Goal: Information Seeking & Learning: Learn about a topic

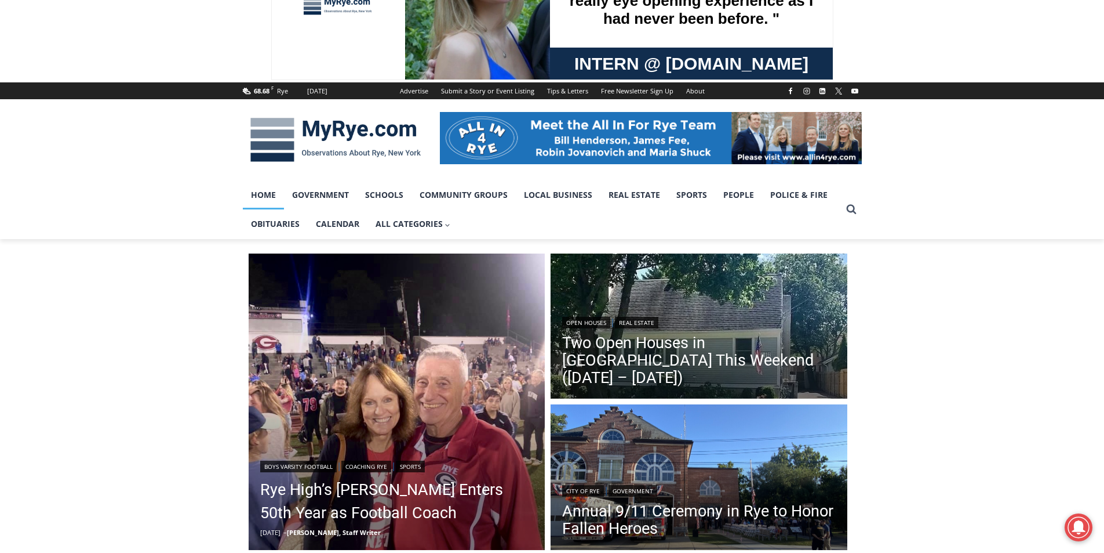
scroll to position [232, 0]
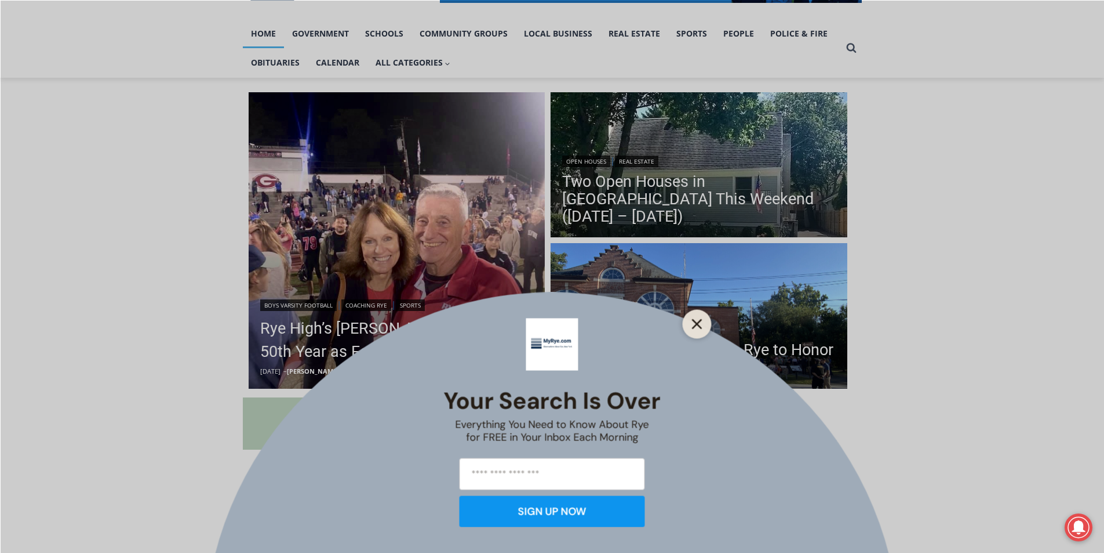
click at [701, 325] on icon "Close" at bounding box center [697, 323] width 10 height 10
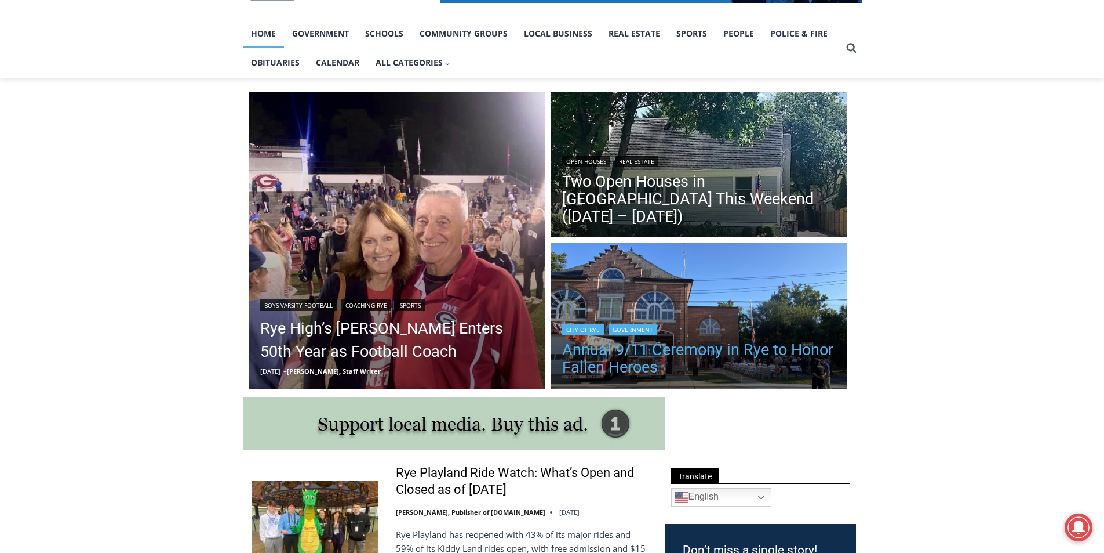
click at [763, 339] on h2 "Annual 9/11 Ceremony in Rye to Honor Fallen Heroes" at bounding box center [699, 356] width 274 height 43
click at [704, 358] on link "Annual 9/11 Ceremony in Rye to Honor Fallen Heroes" at bounding box center [699, 358] width 274 height 35
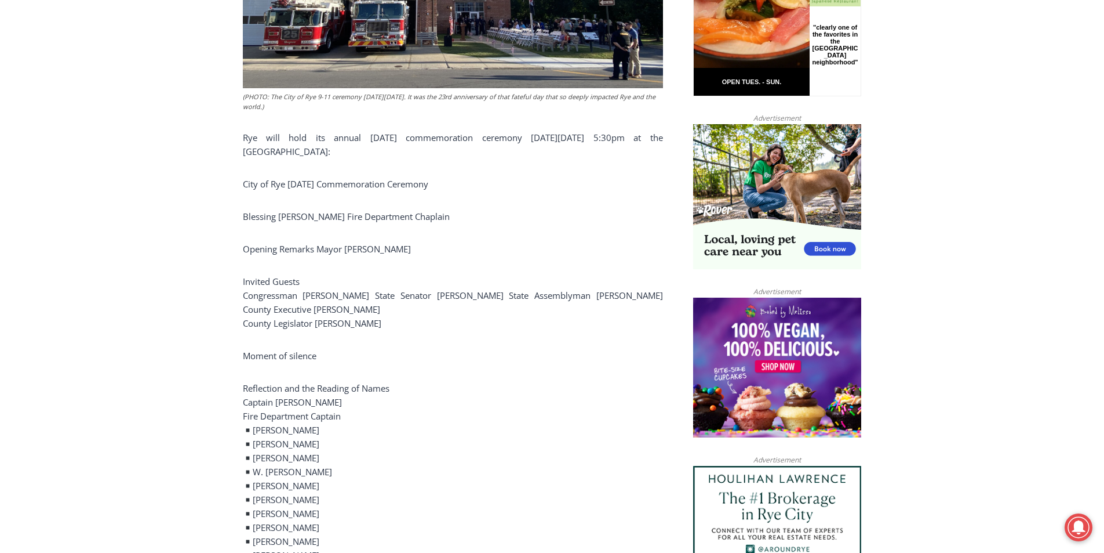
scroll to position [904, 0]
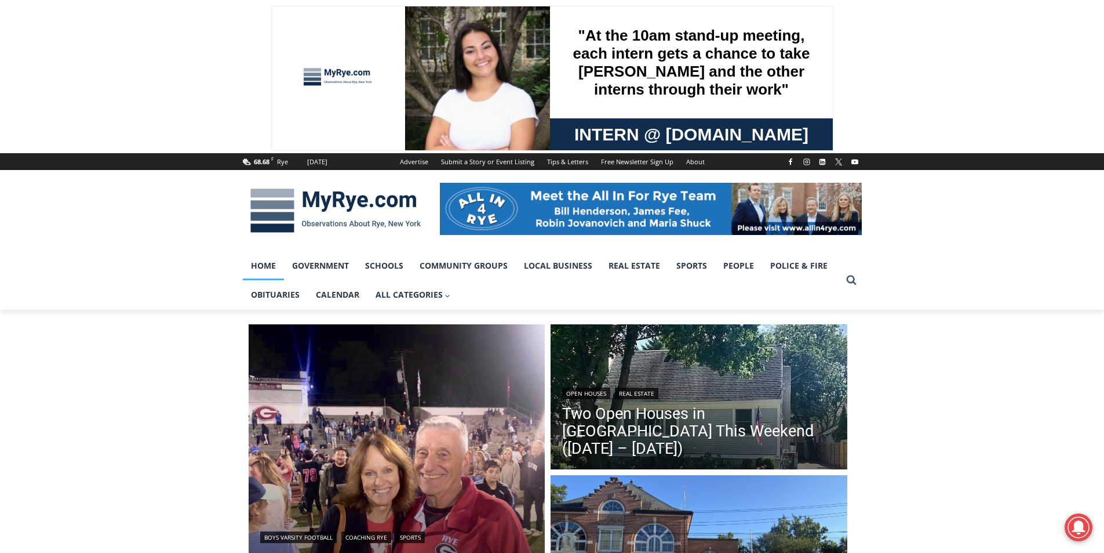
click at [321, 224] on img at bounding box center [336, 210] width 186 height 60
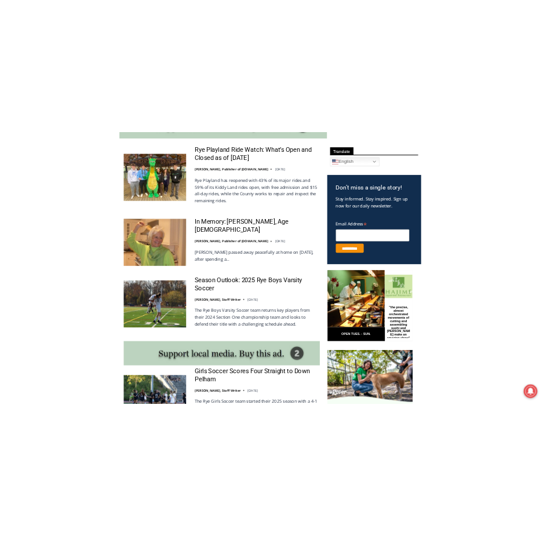
scroll to position [675, 0]
